Goal: Use online tool/utility

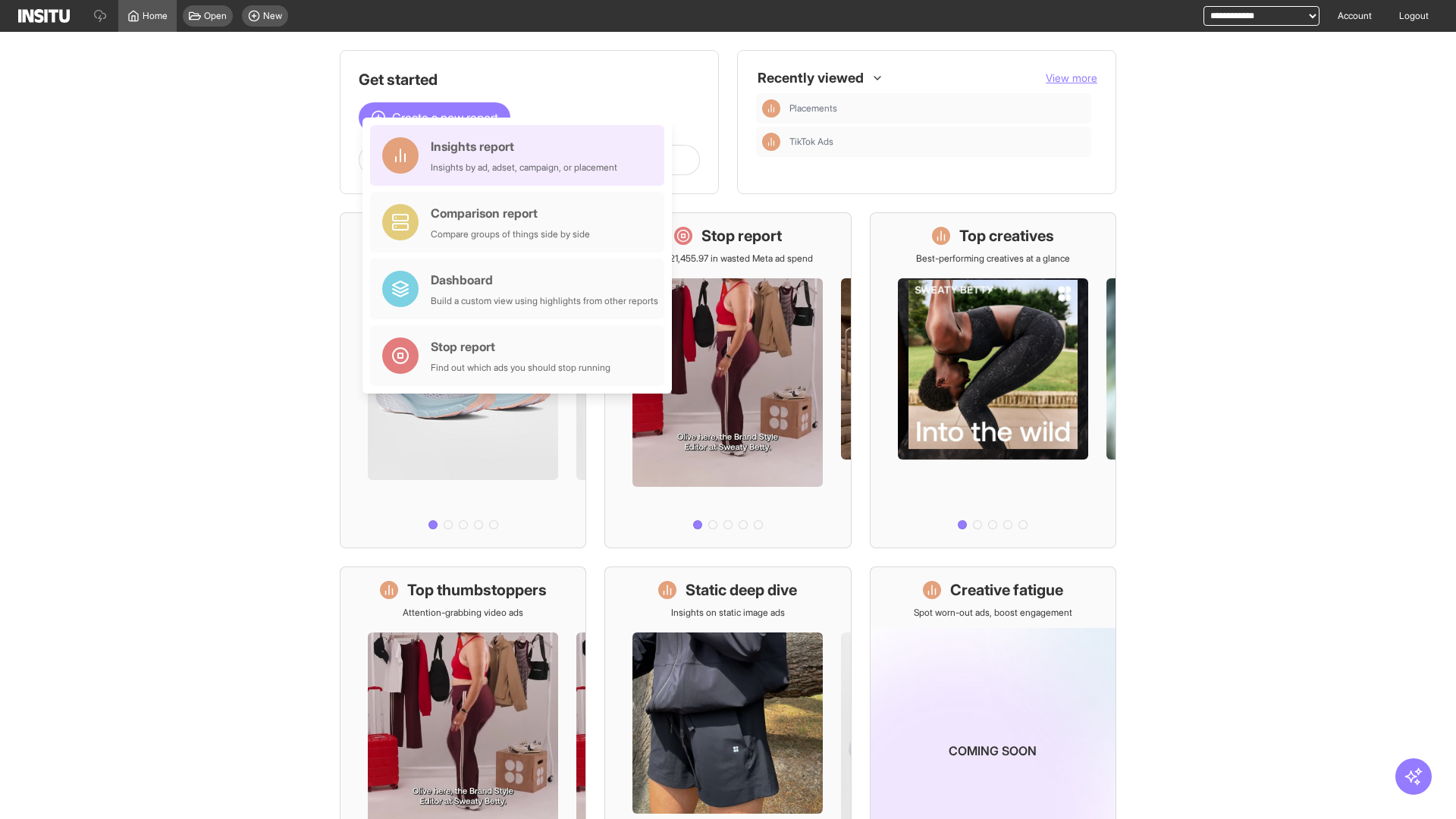
click at [521, 155] on div "Insights report Insights by ad, adset, campaign, or placement" at bounding box center [524, 155] width 187 height 36
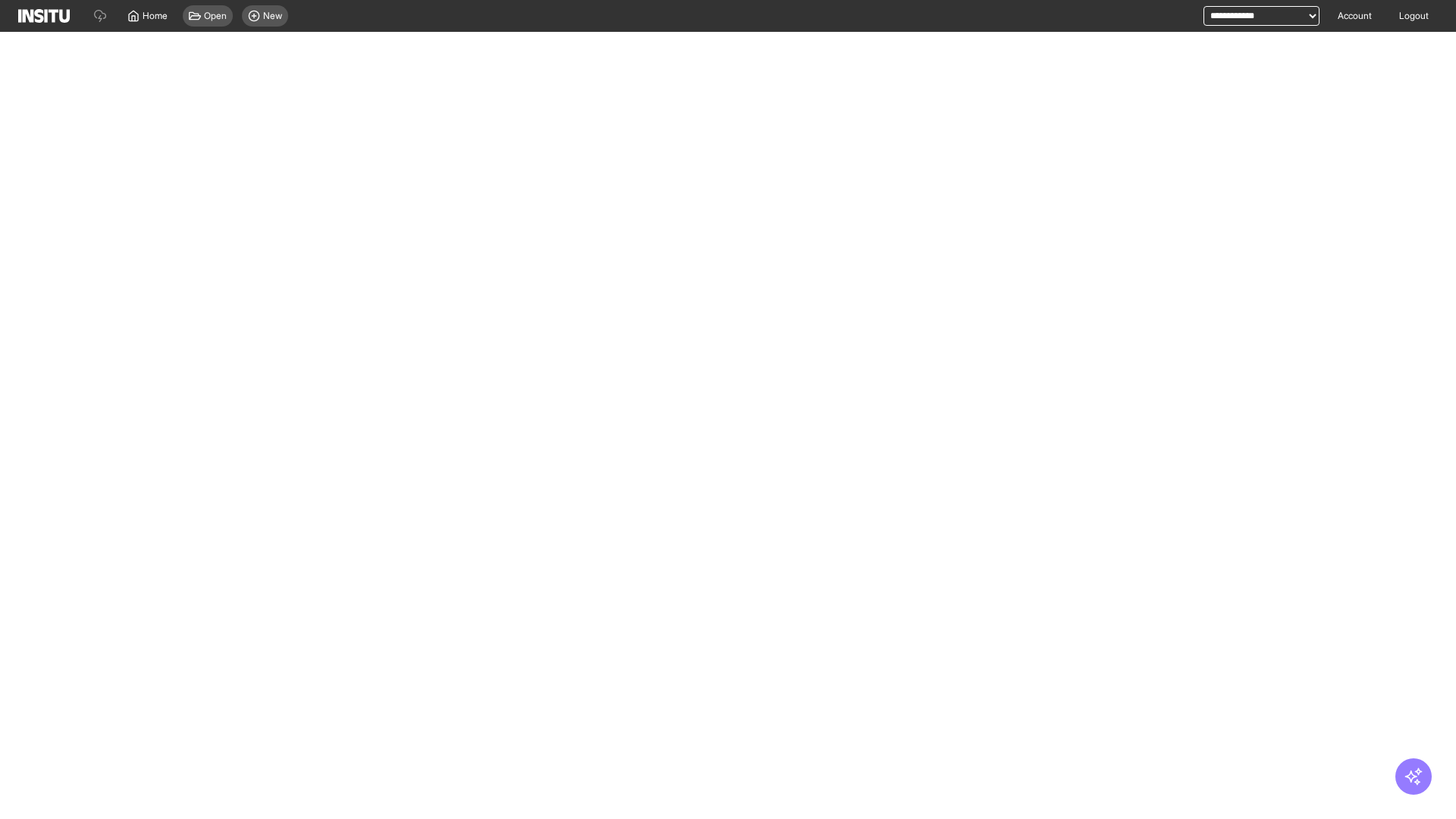
select select "**"
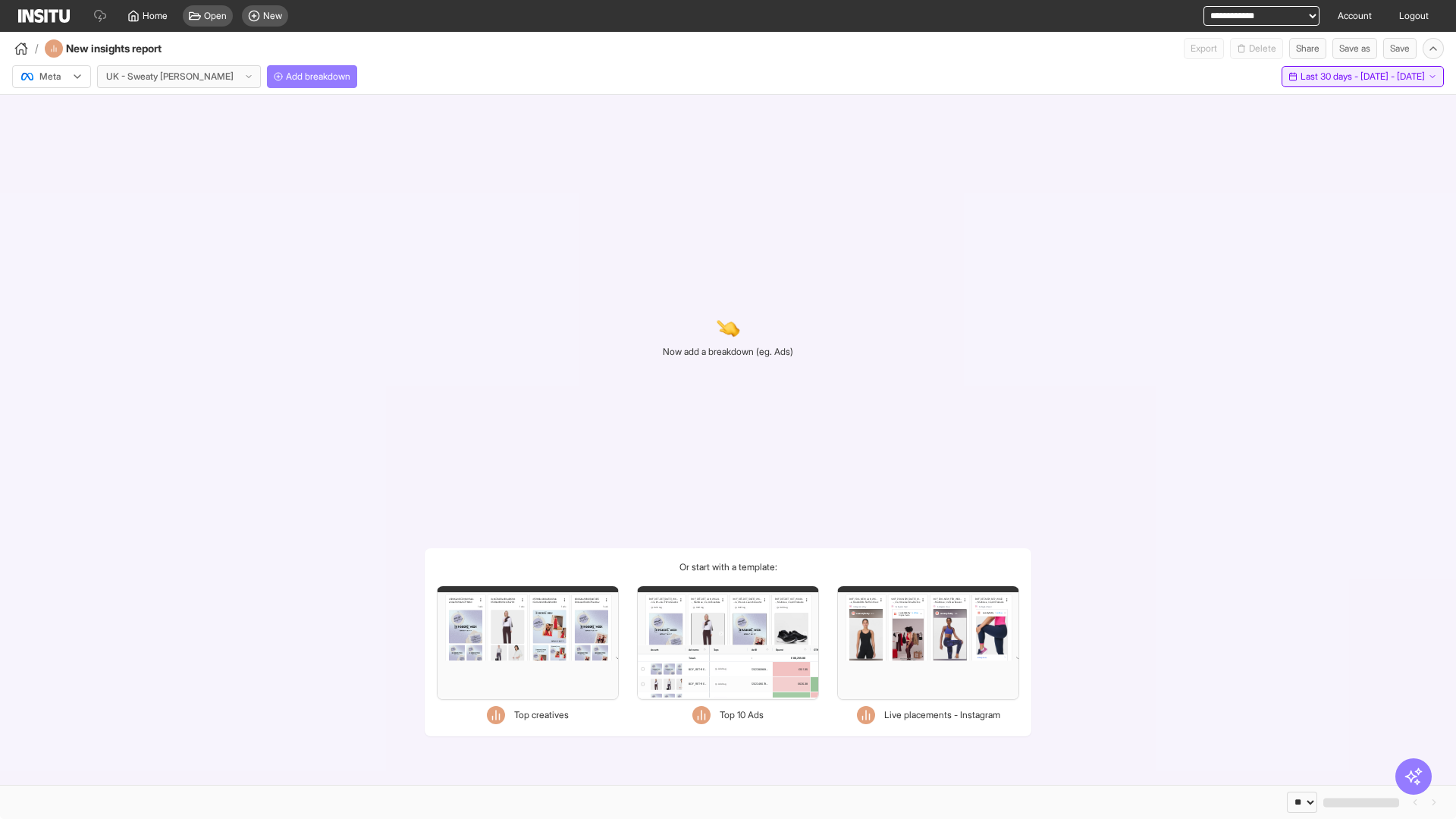
click at [1333, 77] on span "Last 30 days - [DATE] - [DATE]" at bounding box center [1363, 76] width 125 height 12
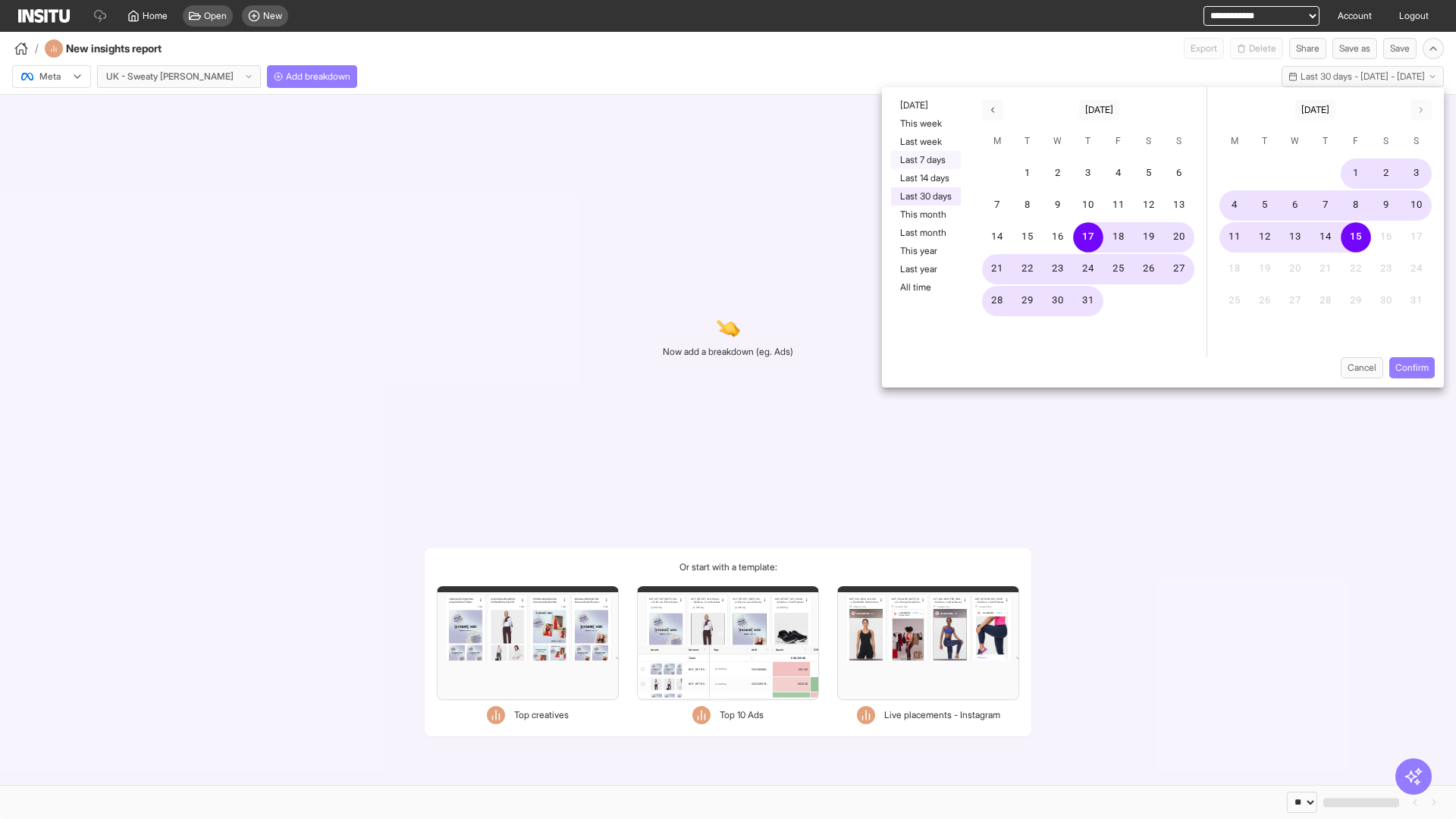
click at [924, 160] on button "Last 7 days" at bounding box center [926, 159] width 70 height 18
